Goal: Task Accomplishment & Management: Complete application form

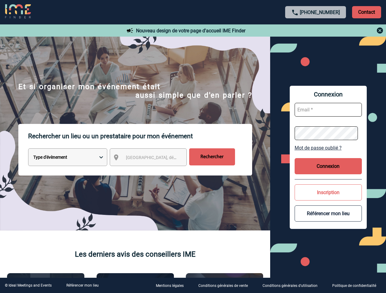
click at [193, 147] on p "Rechercher un lieu ou un prestataire pour mon événement" at bounding box center [140, 136] width 224 height 24
click at [366, 12] on p "Contact" at bounding box center [366, 12] width 29 height 12
click at [315, 31] on div at bounding box center [316, 30] width 136 height 7
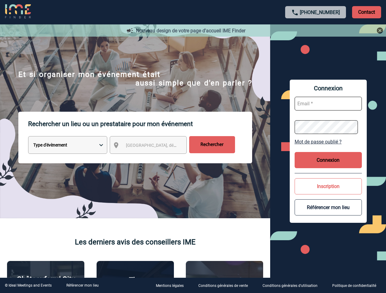
click at [154, 158] on div at bounding box center [189, 144] width 379 height 288
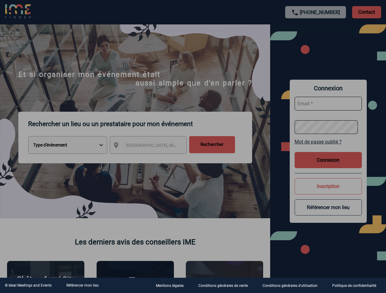
click at [328, 148] on div at bounding box center [193, 146] width 386 height 293
click at [328, 166] on div at bounding box center [193, 146] width 386 height 293
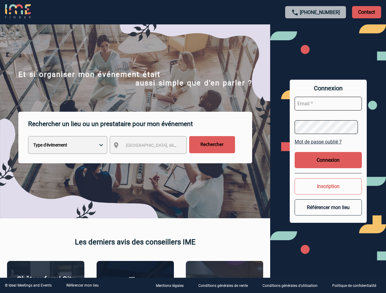
click at [328, 192] on div at bounding box center [193, 146] width 386 height 293
click at [328, 213] on button "Référencer mon lieu" at bounding box center [327, 207] width 67 height 16
click at [82, 285] on link "Référencer mon lieu" at bounding box center [82, 285] width 32 height 4
